Goal: Task Accomplishment & Management: Use online tool/utility

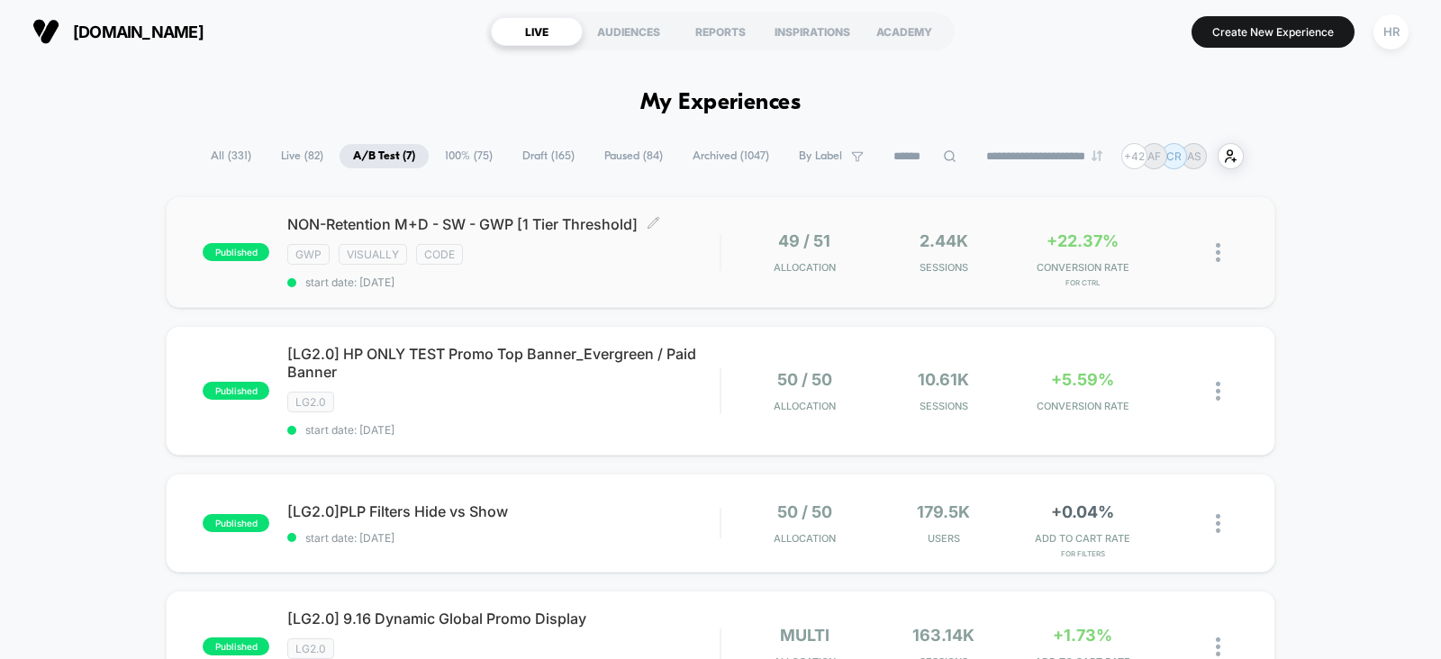
click at [627, 268] on div "NON-Retention M+D - SW - GWP [1 Tier Threshold] Click to edit experience detail…" at bounding box center [503, 252] width 432 height 74
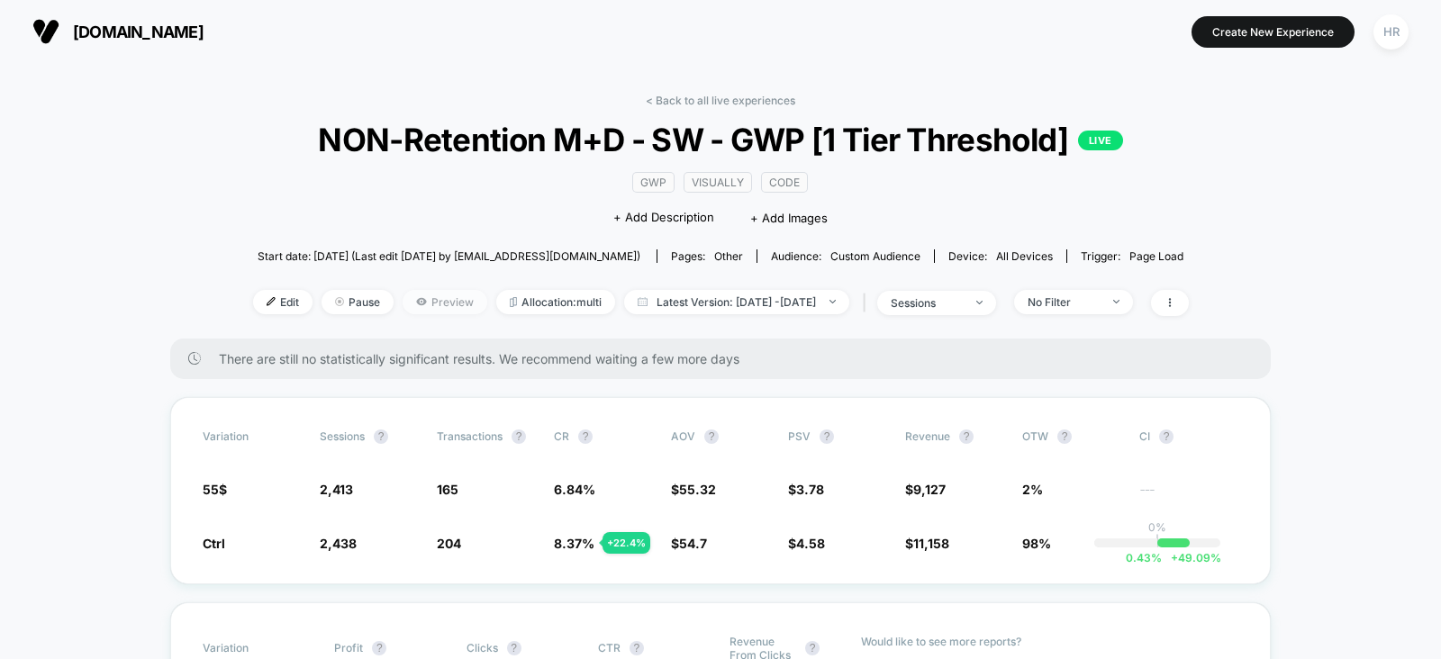
click at [419, 300] on span "Preview" at bounding box center [444, 302] width 85 height 24
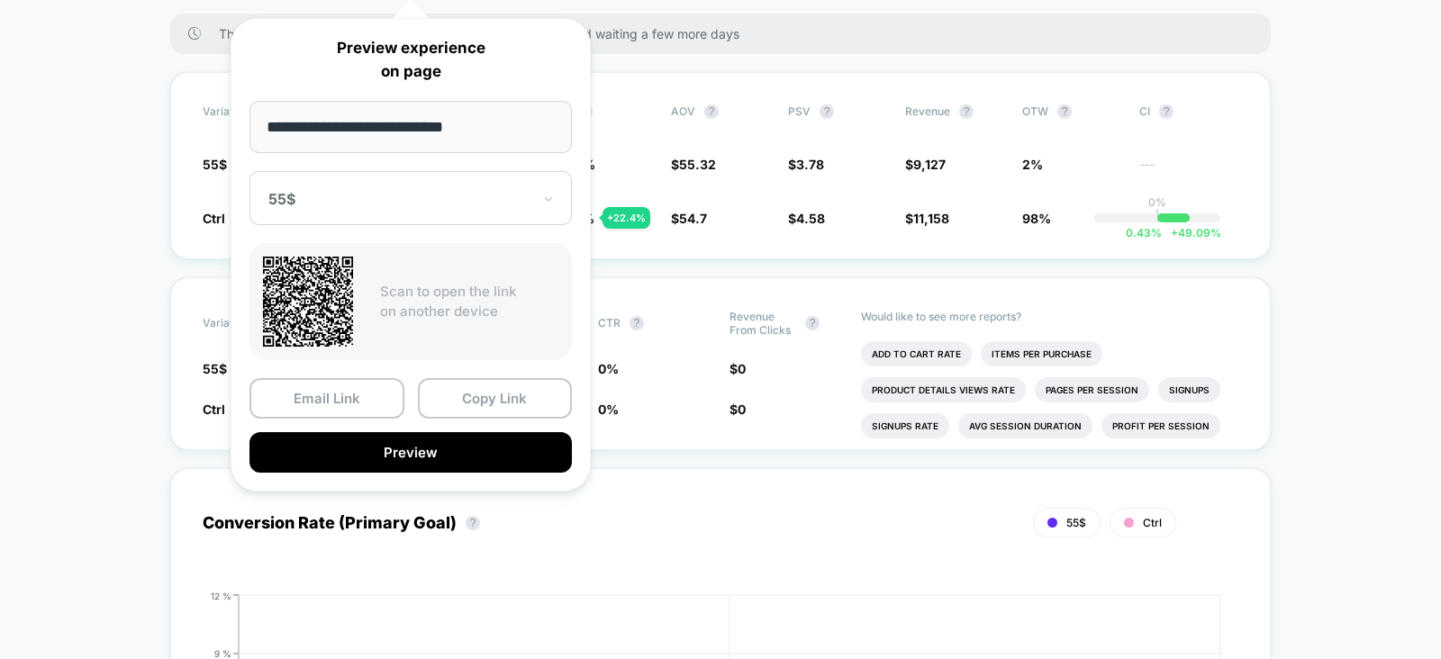
scroll to position [324, 0]
click at [491, 402] on button "Copy Link" at bounding box center [495, 398] width 155 height 41
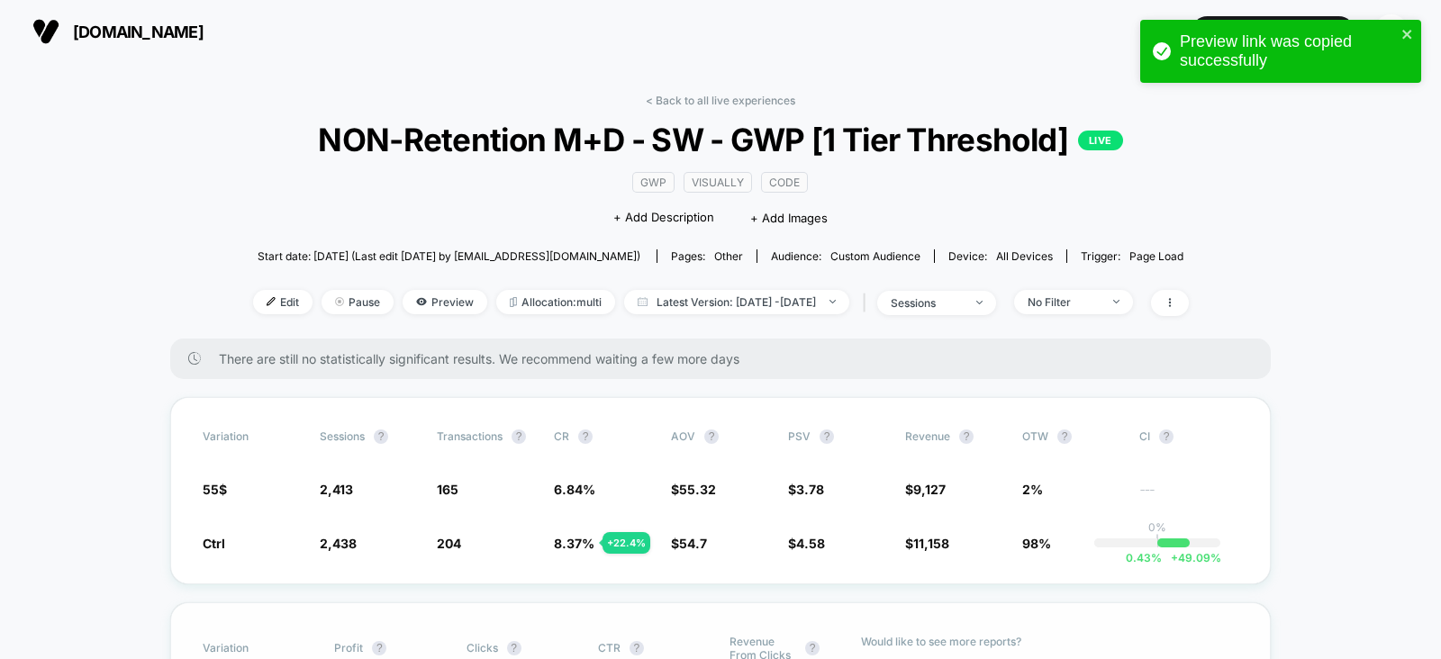
scroll to position [1, 0]
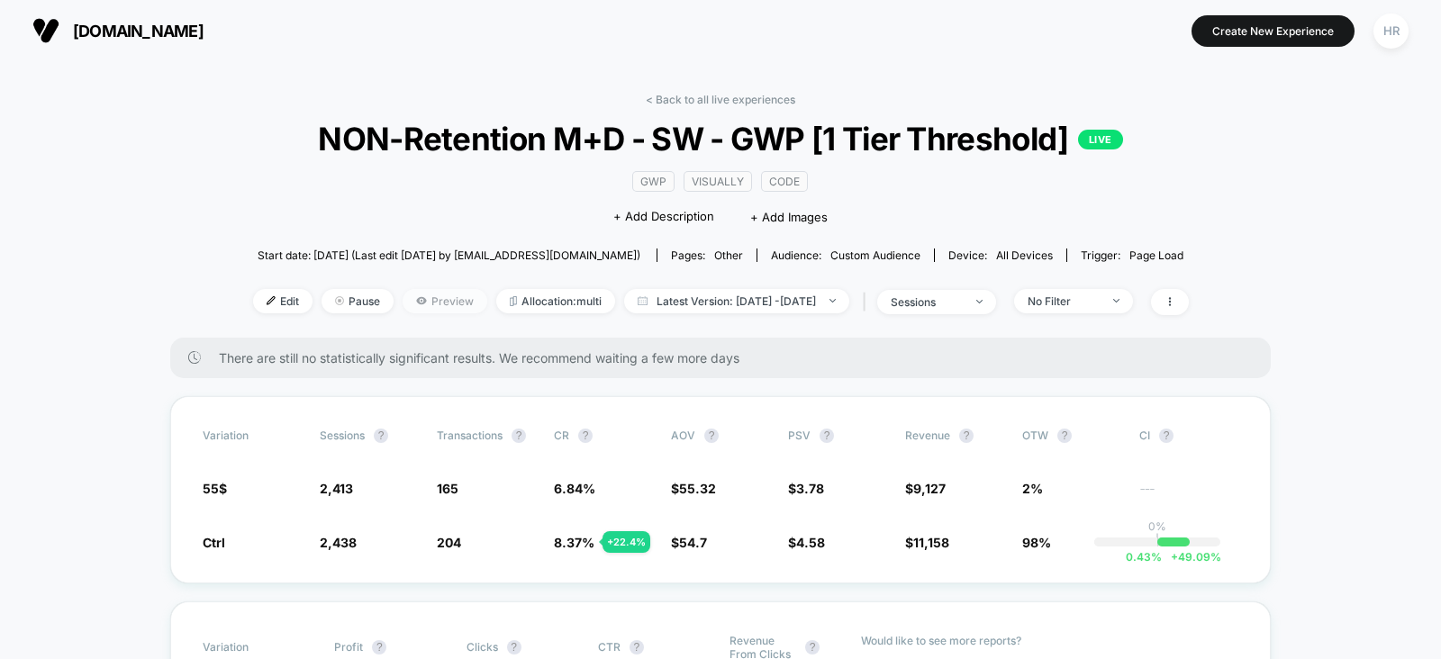
click at [422, 304] on span "Preview" at bounding box center [444, 301] width 85 height 24
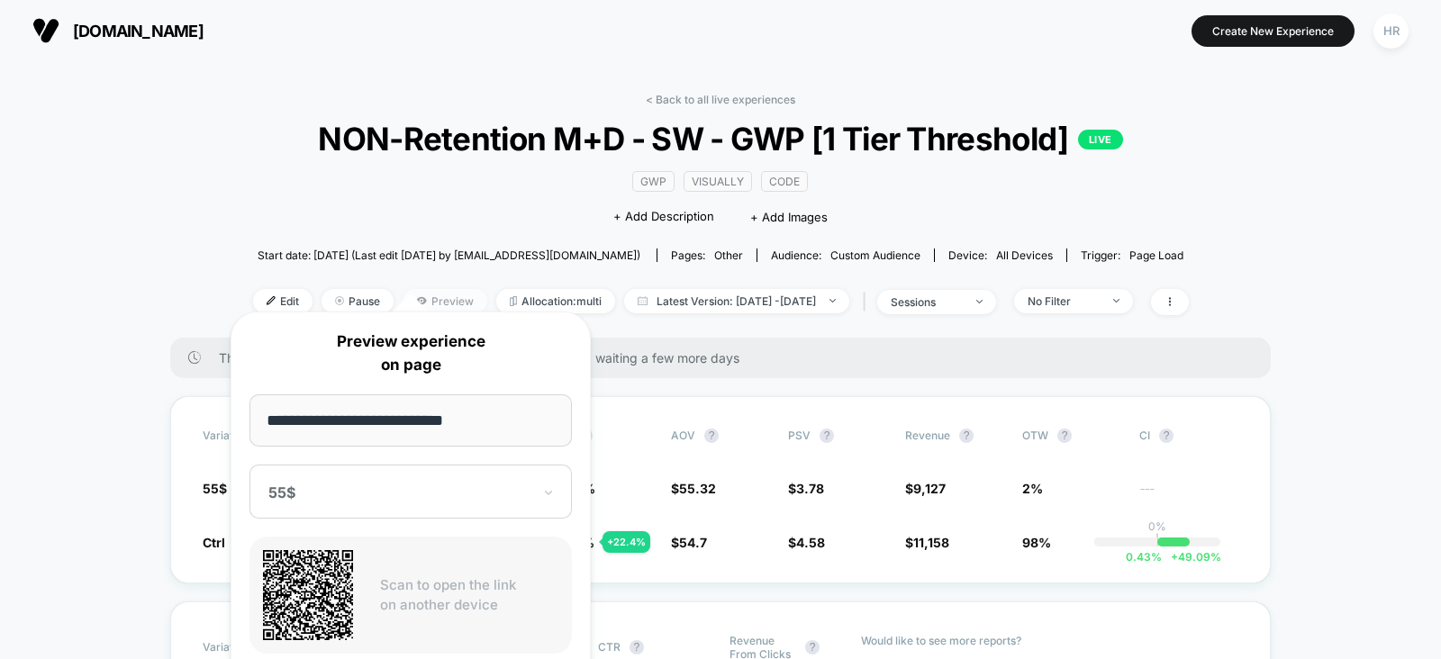
scroll to position [382, 0]
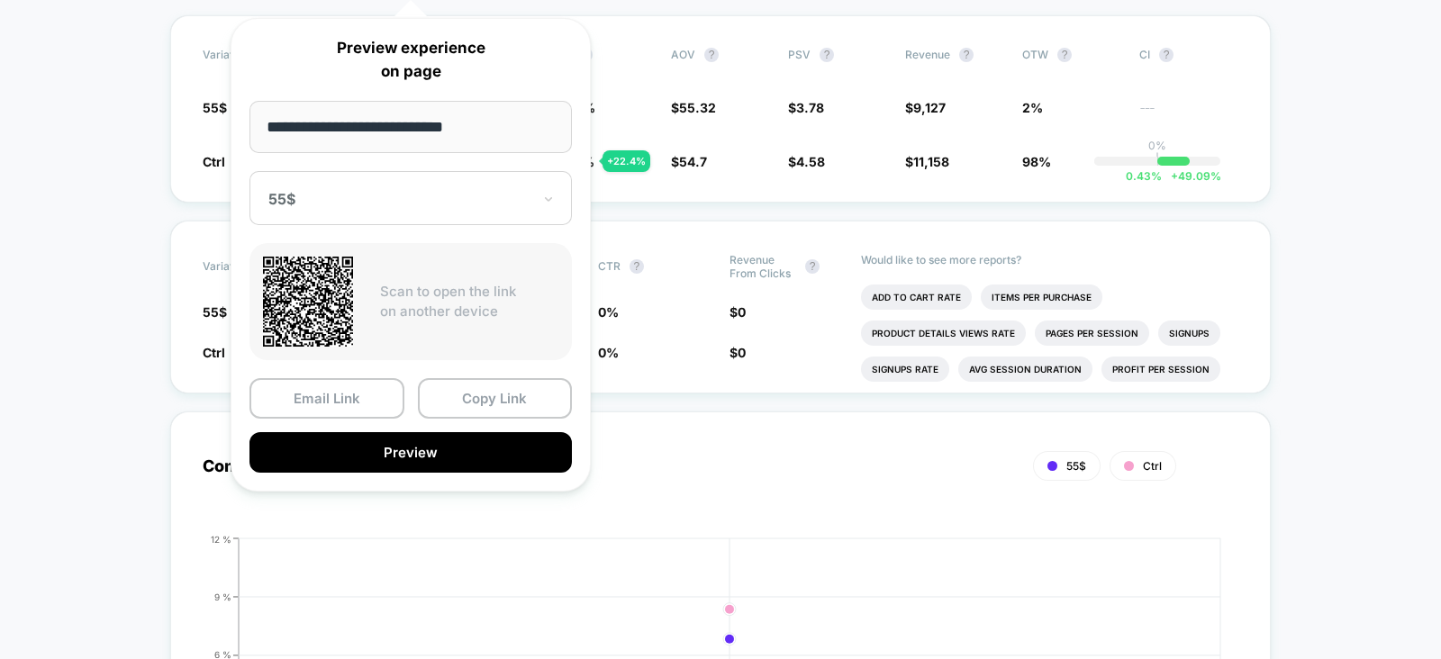
click at [435, 213] on div "55$" at bounding box center [410, 198] width 322 height 54
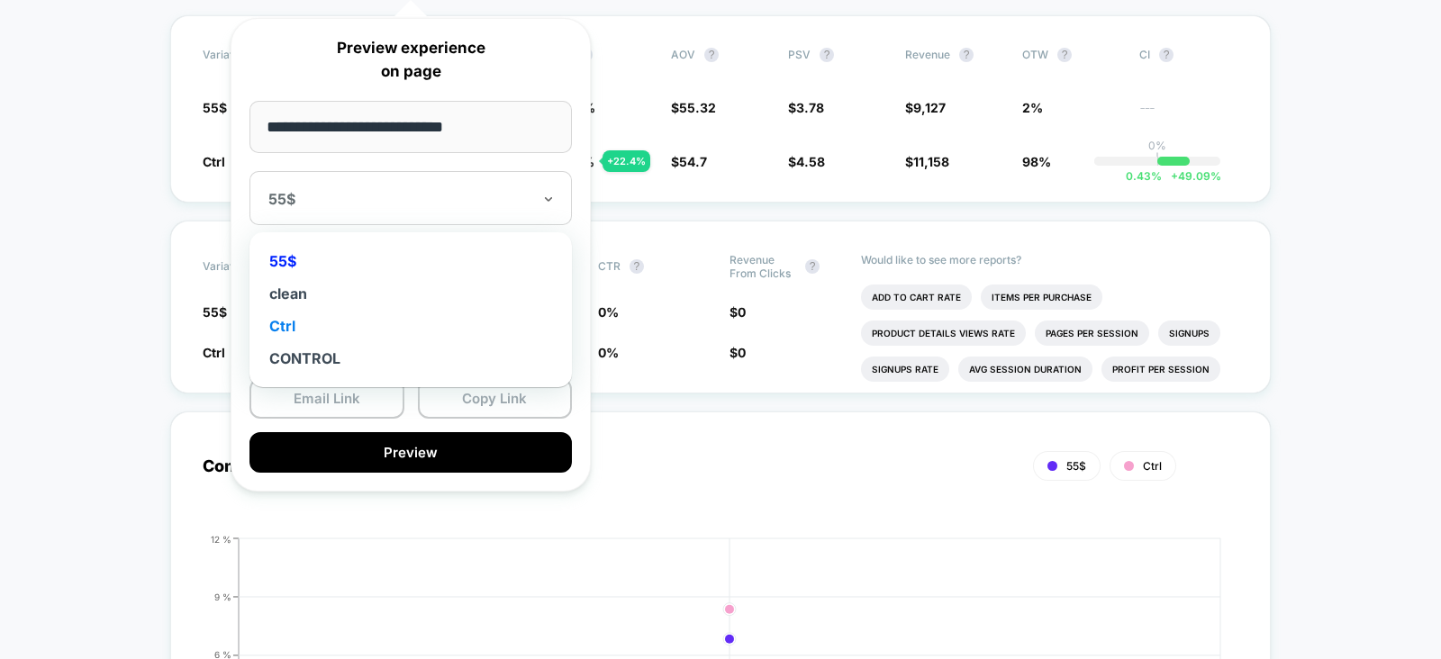
click at [324, 335] on div "Ctrl" at bounding box center [410, 326] width 304 height 32
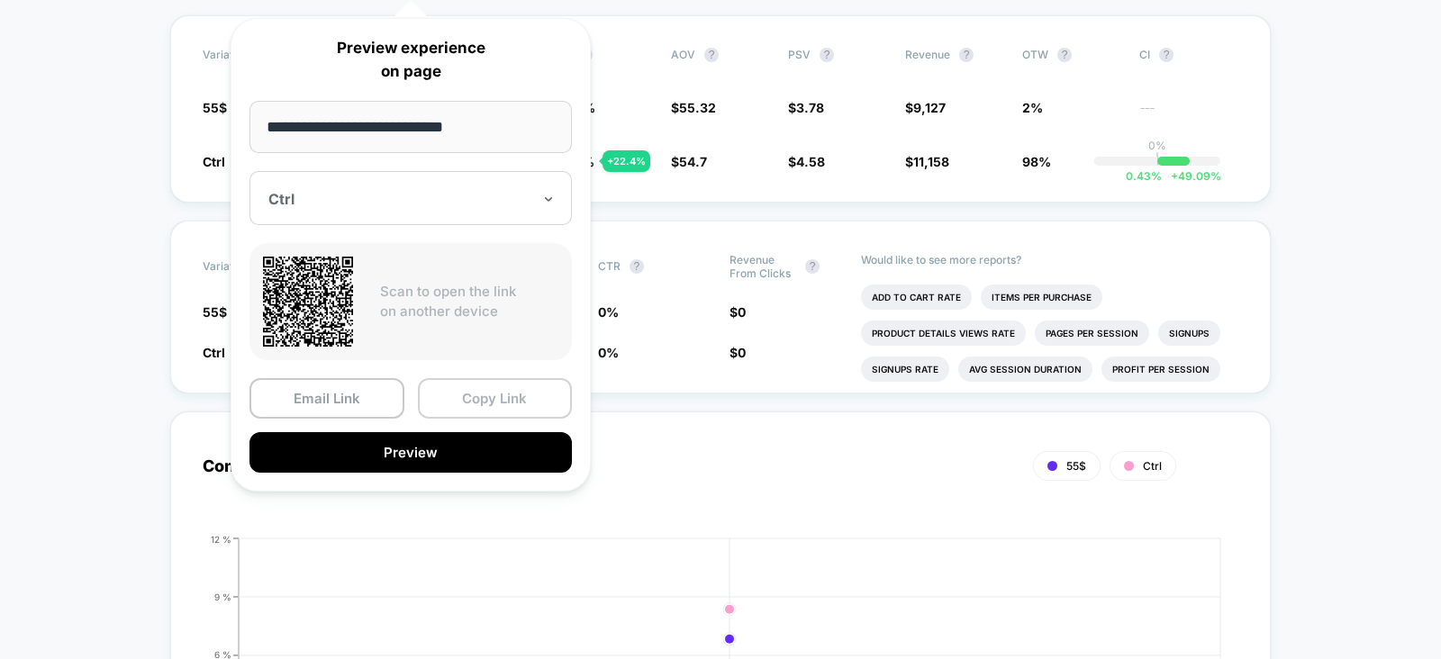
click at [483, 402] on button "Copy Link" at bounding box center [495, 398] width 155 height 41
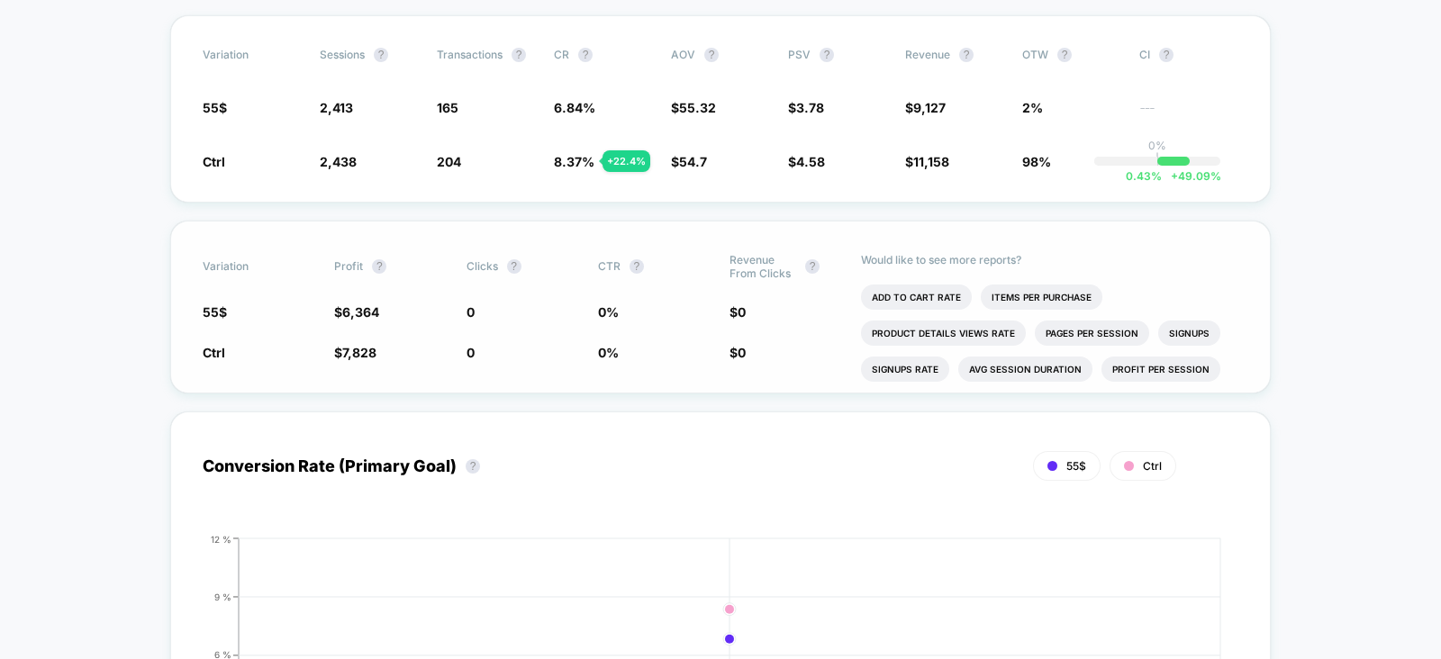
scroll to position [0, 0]
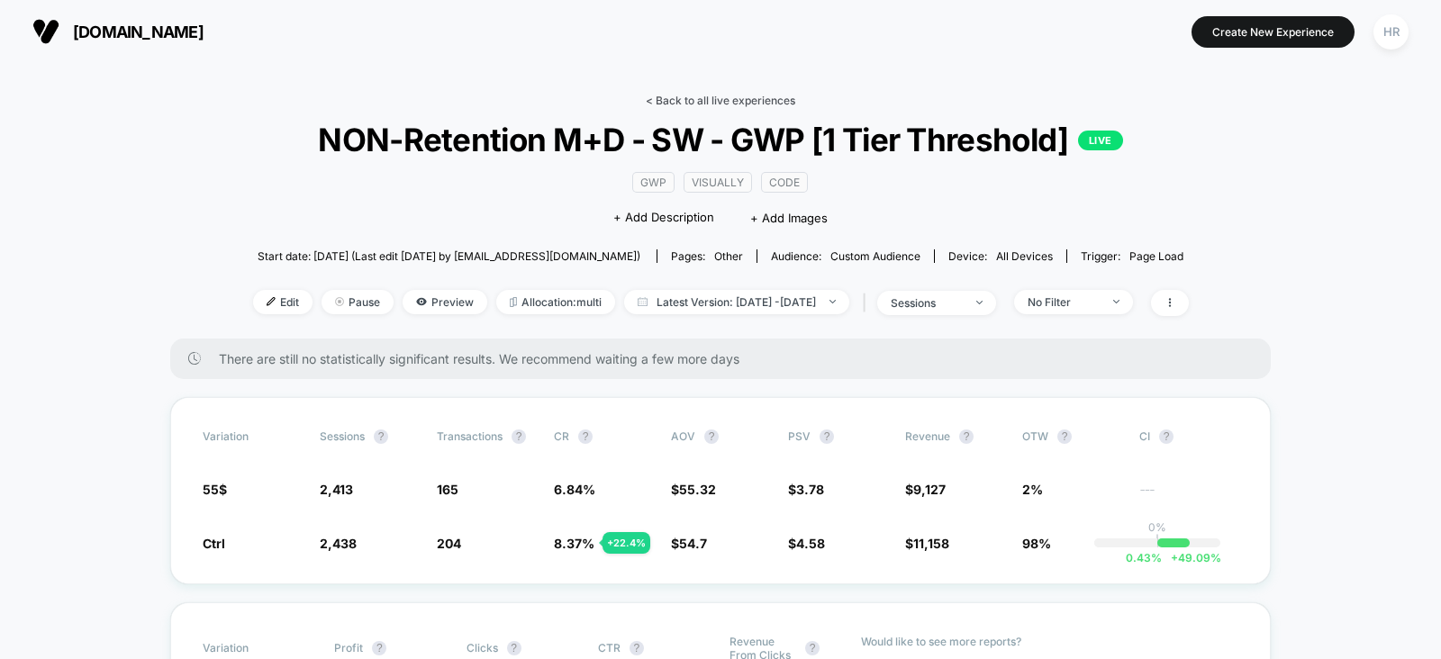
click at [688, 97] on link "< Back to all live experiences" at bounding box center [720, 101] width 149 height 14
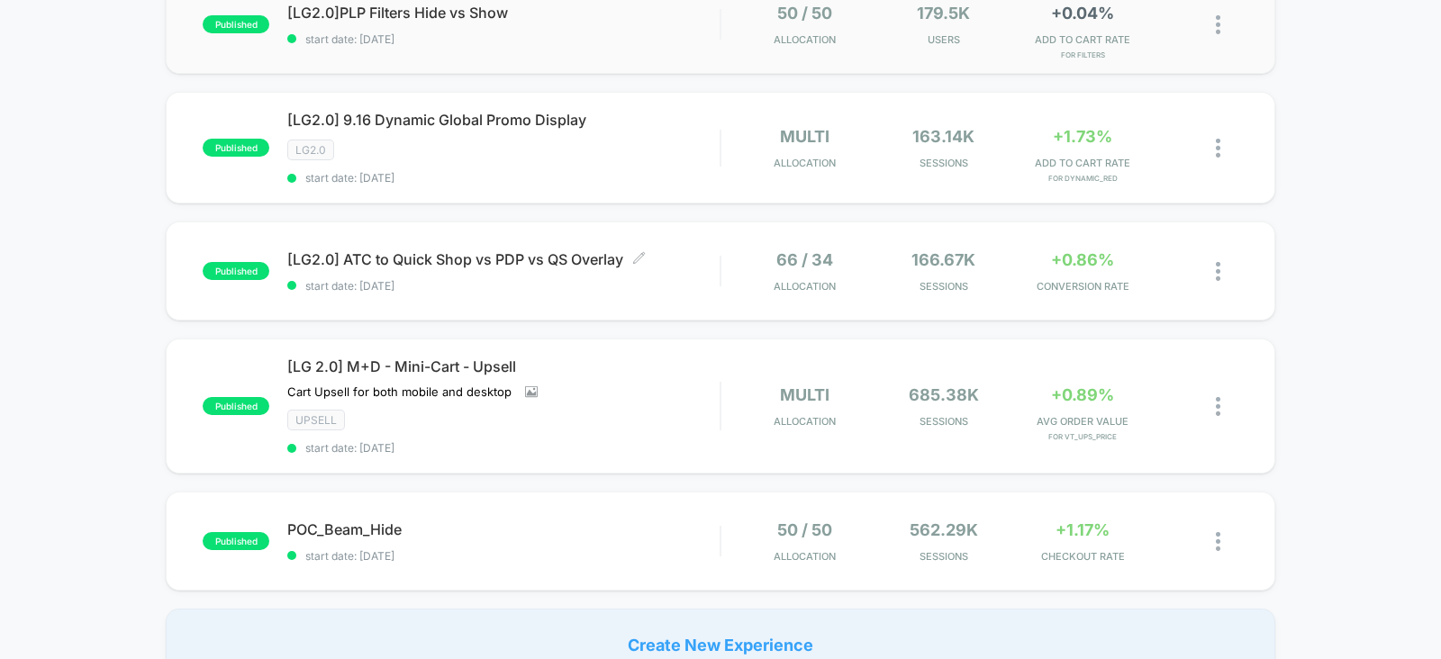
scroll to position [504, 0]
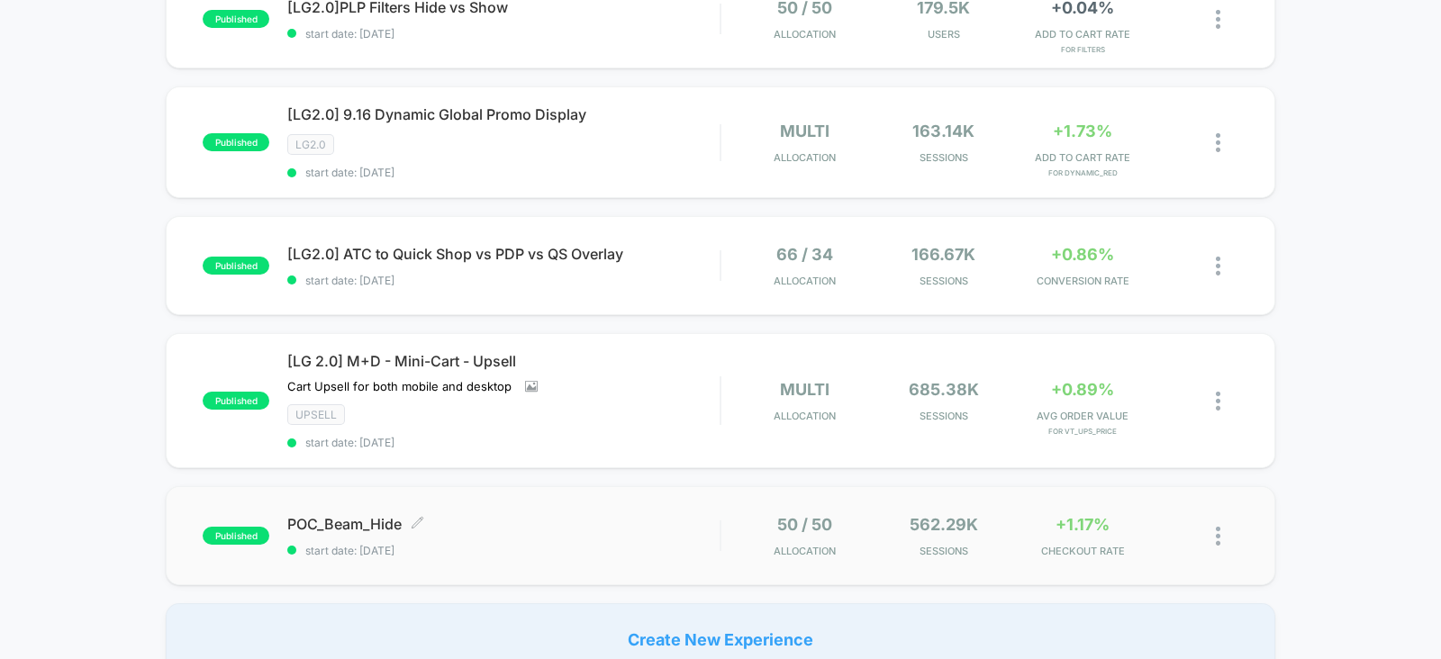
click at [674, 524] on span "POC_Beam_Hide Click to edit experience details" at bounding box center [503, 524] width 432 height 18
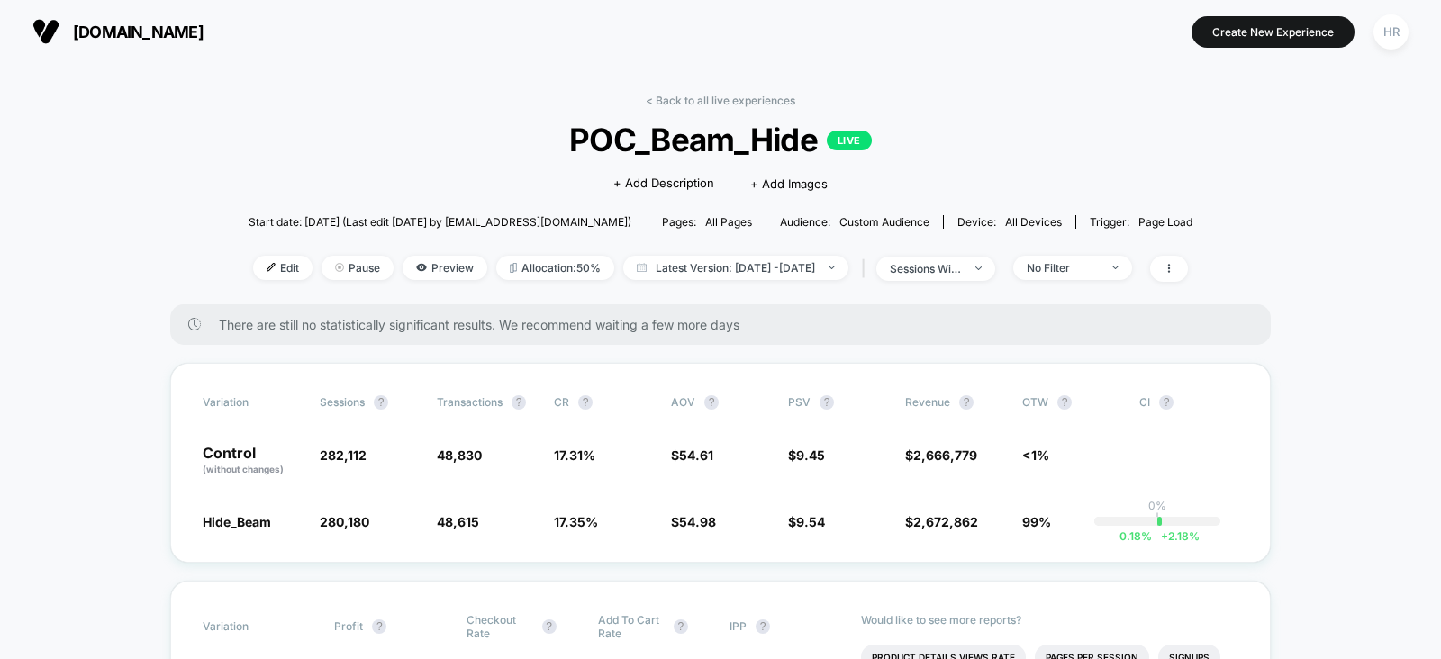
click at [715, 106] on div "< Back to all live experiences POC_Beam_Hide LIVE Click to edit experience deta…" at bounding box center [720, 199] width 944 height 211
click at [718, 99] on link "< Back to all live experiences" at bounding box center [720, 101] width 149 height 14
